Goal: Task Accomplishment & Management: Manage account settings

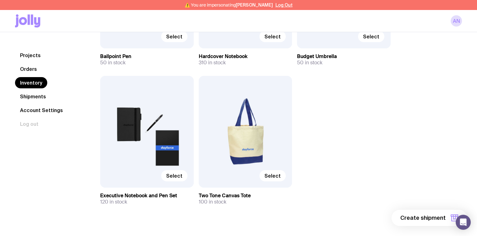
scroll to position [600, 0]
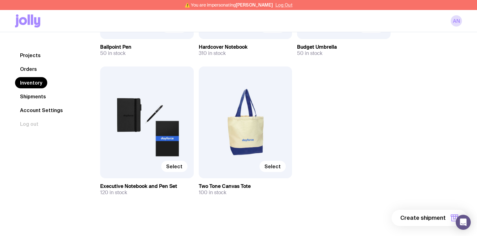
click at [281, 4] on button "Log Out" at bounding box center [283, 5] width 17 height 5
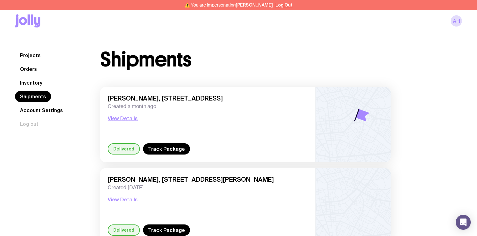
click at [35, 82] on link "Inventory" at bounding box center [31, 82] width 32 height 11
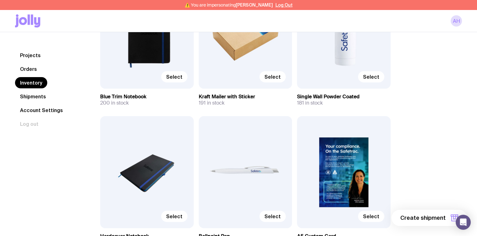
scroll to position [134, 0]
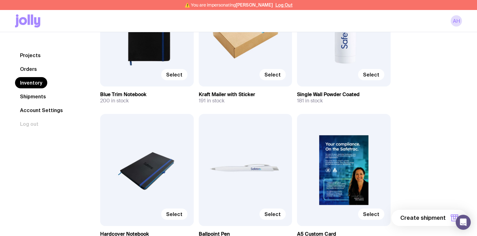
click at [241, 45] on div "Select" at bounding box center [246, 31] width 94 height 112
click at [274, 76] on span "Select" at bounding box center [272, 75] width 16 height 6
click at [0, 0] on input "Select" at bounding box center [0, 0] width 0 height 0
click at [270, 75] on span "Selected" at bounding box center [269, 75] width 23 height 6
click at [0, 0] on input "Selected" at bounding box center [0, 0] width 0 height 0
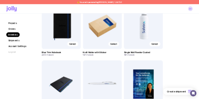
scroll to position [34, 0]
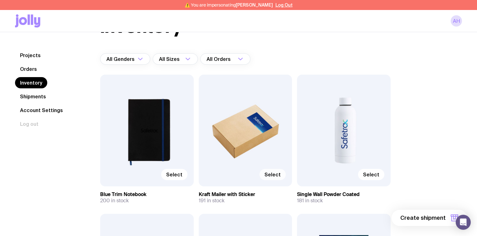
click at [258, 128] on div "Select" at bounding box center [246, 131] width 94 height 112
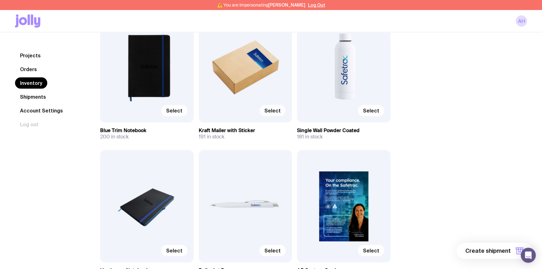
scroll to position [60, 0]
